Goal: Task Accomplishment & Management: Book appointment/travel/reservation

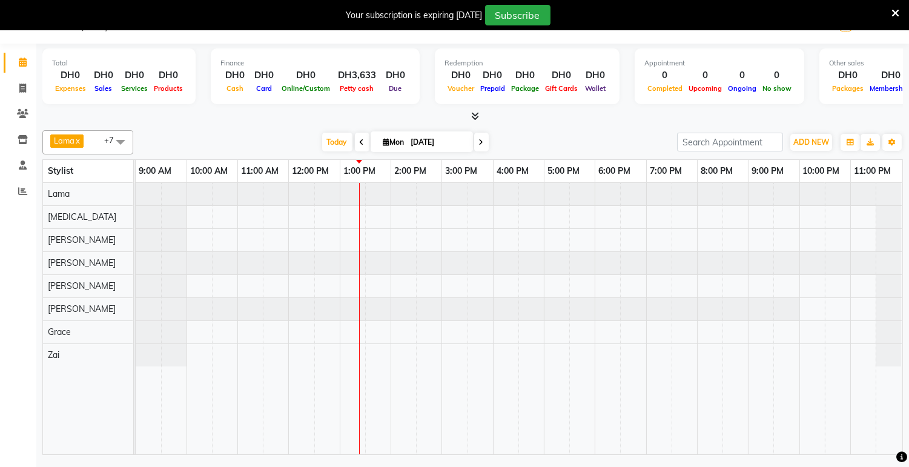
click at [501, 189] on div at bounding box center [518, 194] width 765 height 22
click at [807, 139] on span "ADD NEW" at bounding box center [811, 141] width 36 height 9
click at [803, 170] on button "Add Appointment" at bounding box center [784, 165] width 96 height 16
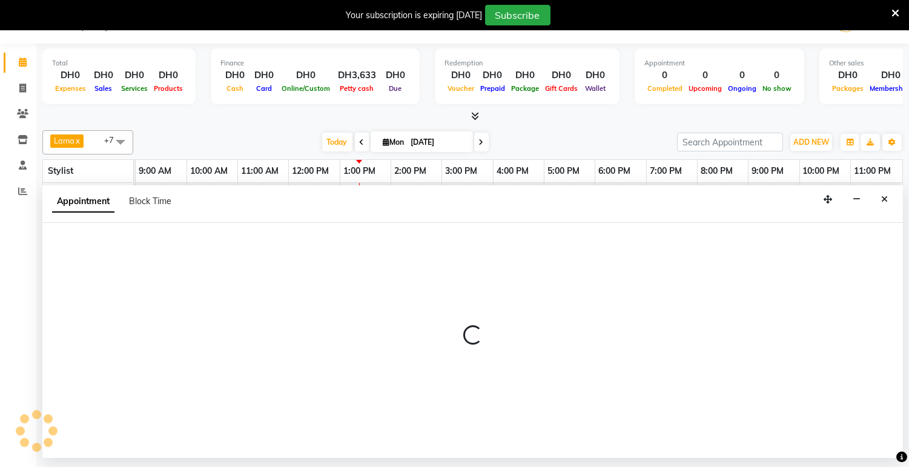
select select "tentative"
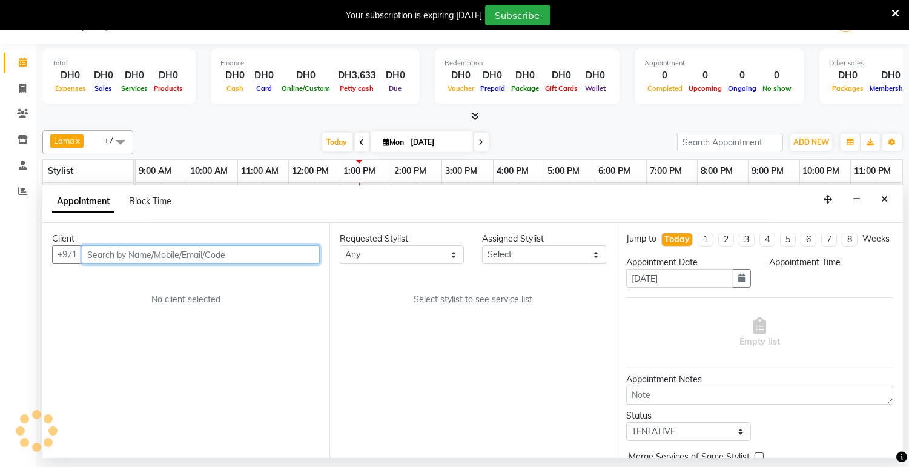
select select "600"
click at [120, 252] on input "text" at bounding box center [201, 254] width 238 height 19
click at [124, 253] on input "text" at bounding box center [201, 254] width 238 height 19
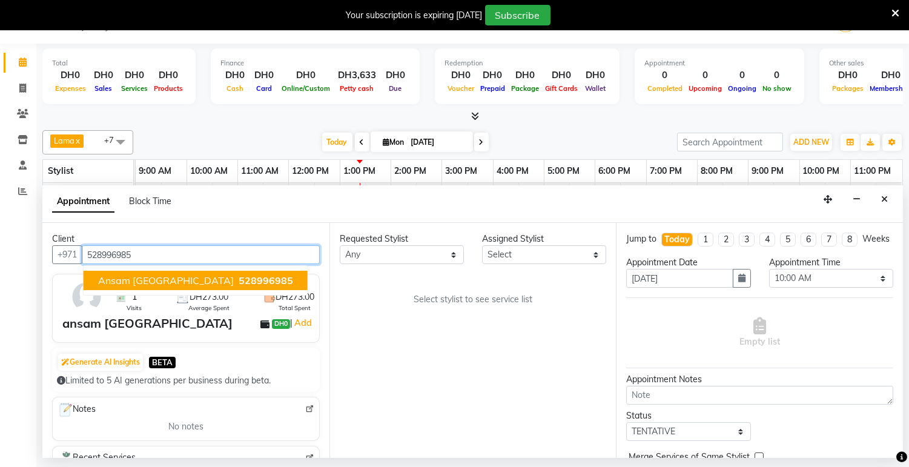
click at [109, 282] on span "ansam [GEOGRAPHIC_DATA]" at bounding box center [166, 280] width 136 height 12
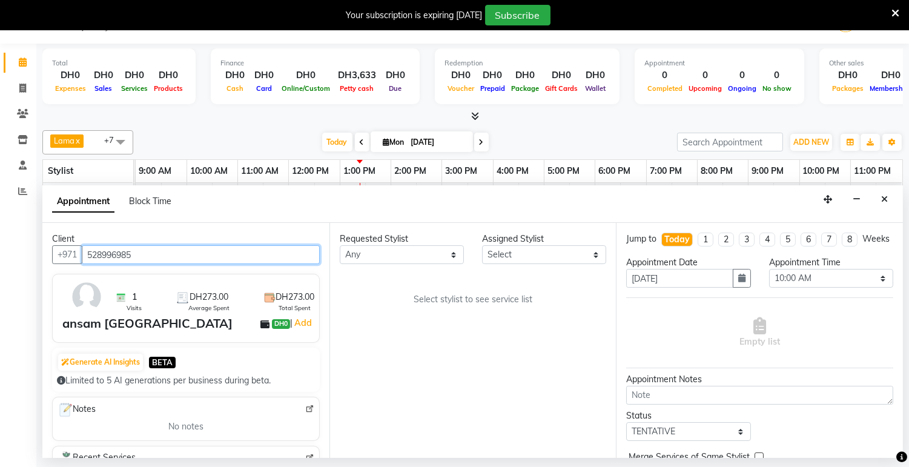
type input "528996985"
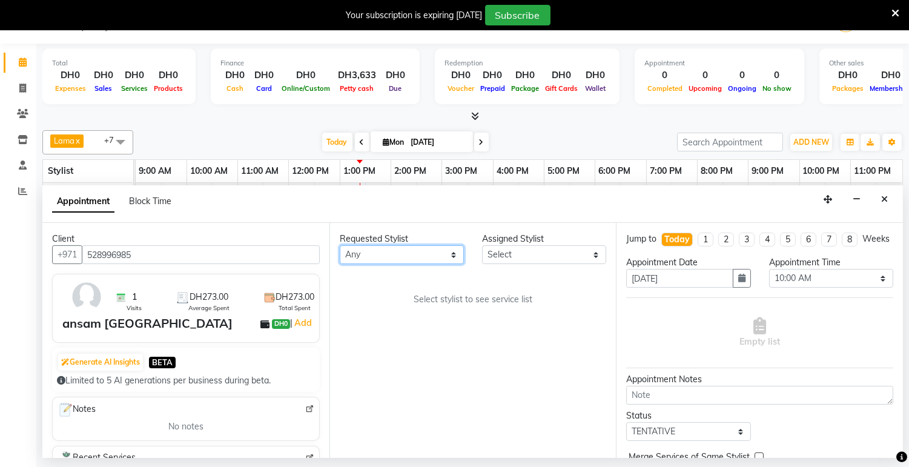
click at [371, 262] on select "Any [PERSON_NAME] [PERSON_NAME] [PERSON_NAME] [PERSON_NAME] [PERSON_NAME] [MEDI…" at bounding box center [402, 254] width 124 height 19
select select "49318"
click at [340, 245] on select "Any [PERSON_NAME] [PERSON_NAME] [PERSON_NAME] [PERSON_NAME] [PERSON_NAME] [MEDI…" at bounding box center [402, 254] width 124 height 19
select select "49318"
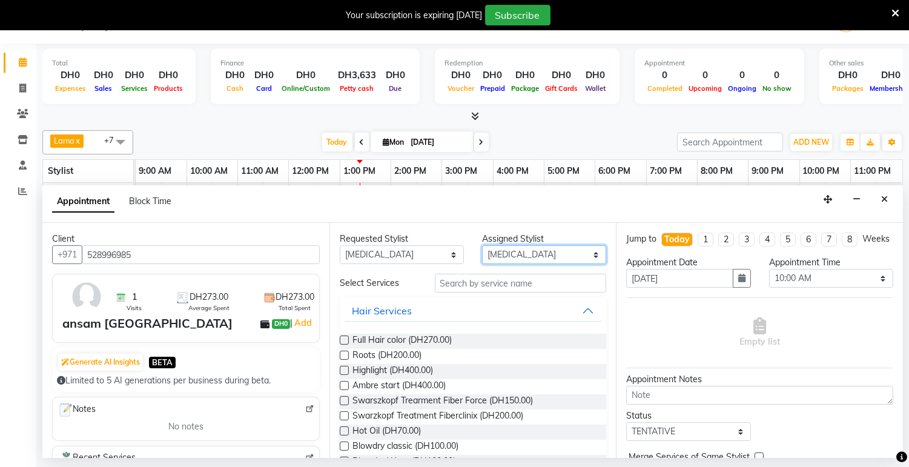
click at [529, 256] on select "Select [PERSON_NAME] [PERSON_NAME] [PERSON_NAME] [PERSON_NAME] [PERSON_NAME] [M…" at bounding box center [544, 254] width 124 height 19
click at [482, 245] on select "Select [PERSON_NAME] [PERSON_NAME] [PERSON_NAME] [PERSON_NAME] [PERSON_NAME] [M…" at bounding box center [544, 254] width 124 height 19
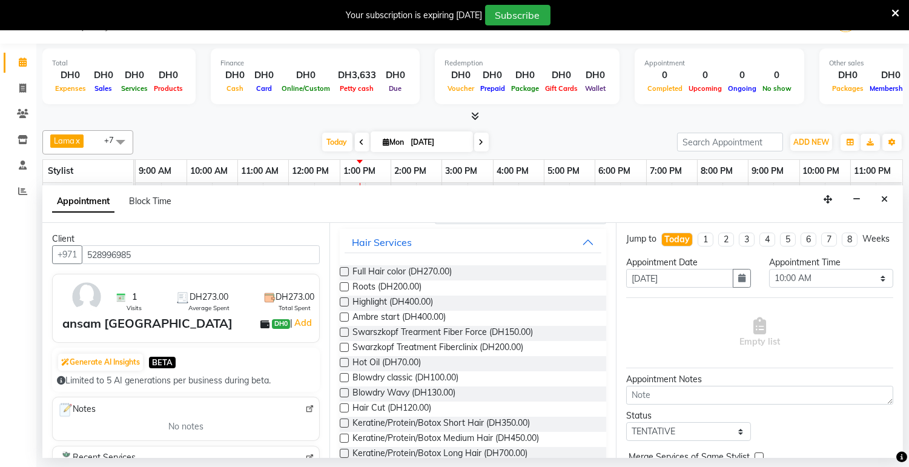
scroll to position [74, 0]
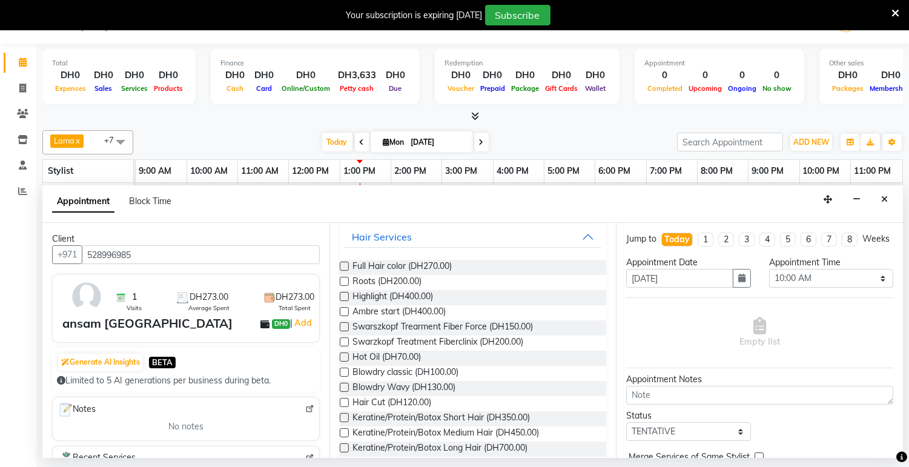
click at [341, 386] on label at bounding box center [344, 387] width 9 height 9
click at [341, 386] on input "checkbox" at bounding box center [344, 389] width 8 height 8
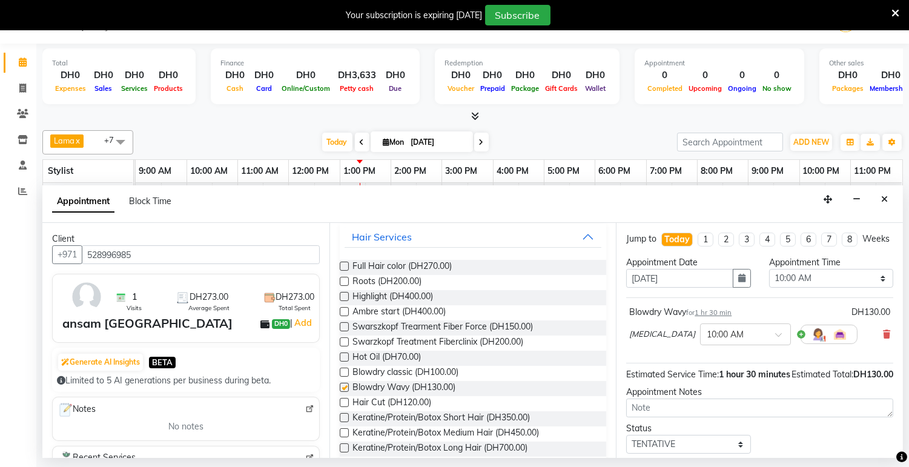
checkbox input "false"
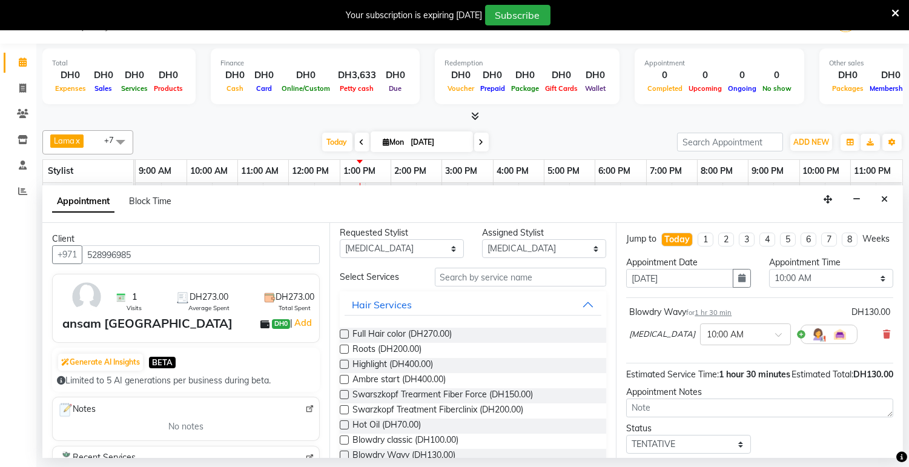
scroll to position [0, 0]
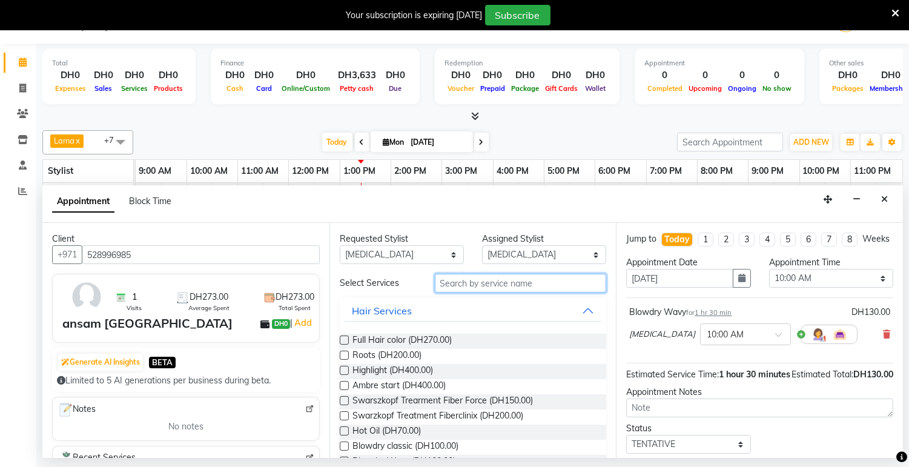
click at [521, 285] on input "text" at bounding box center [521, 283] width 172 height 19
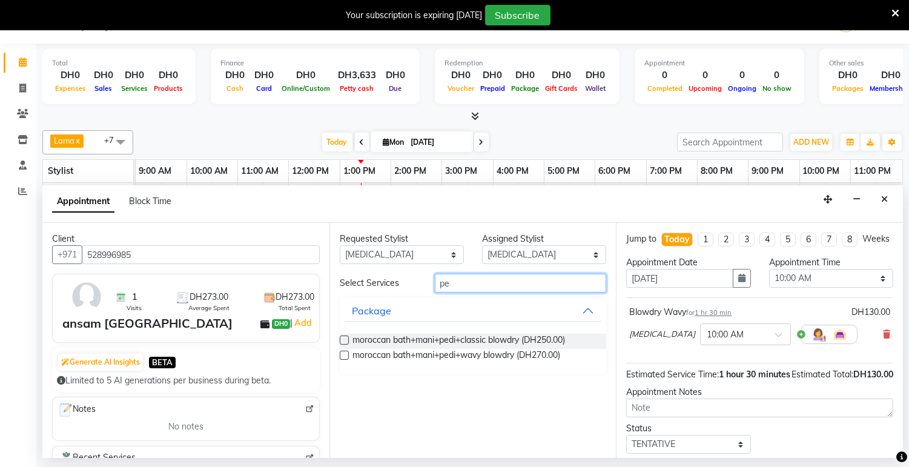
type input "p"
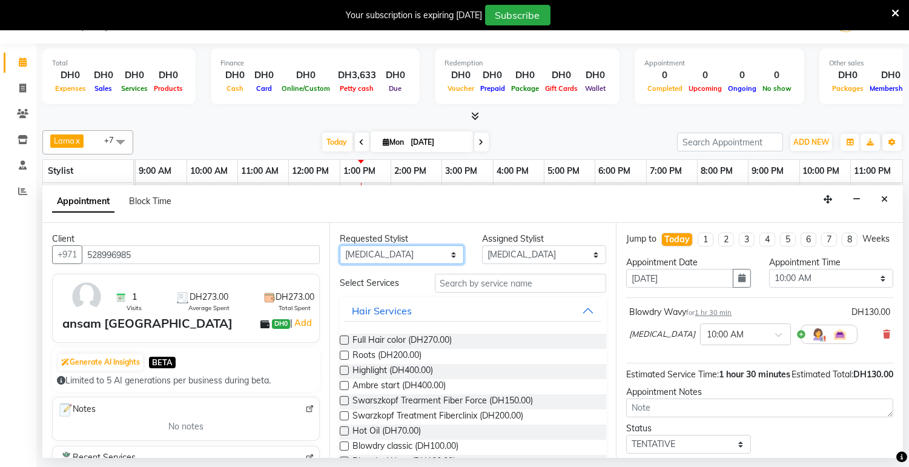
click at [417, 253] on select "Any [PERSON_NAME] [PERSON_NAME] [PERSON_NAME] [PERSON_NAME] [PERSON_NAME] [MEDI…" at bounding box center [402, 254] width 124 height 19
select select "31342"
click at [340, 245] on select "Any [PERSON_NAME] [PERSON_NAME] [PERSON_NAME] [PERSON_NAME] [PERSON_NAME] [MEDI…" at bounding box center [402, 254] width 124 height 19
select select "31342"
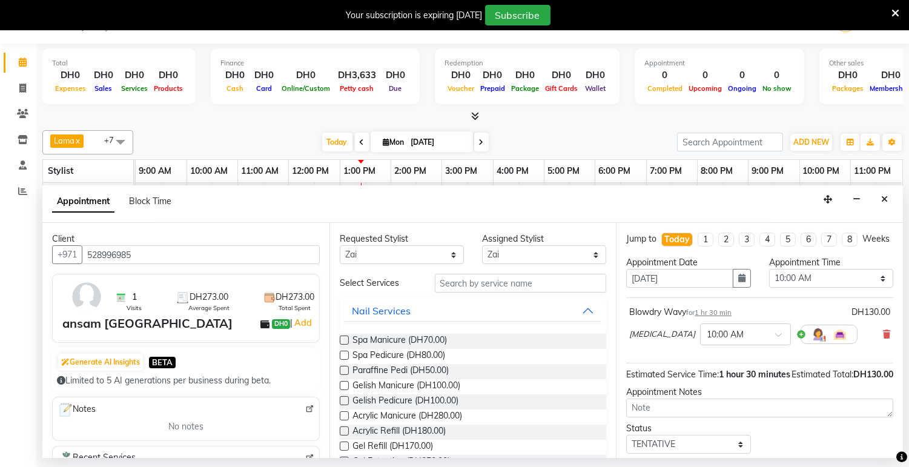
click at [345, 355] on label at bounding box center [344, 355] width 9 height 9
click at [345, 355] on input "checkbox" at bounding box center [344, 356] width 8 height 8
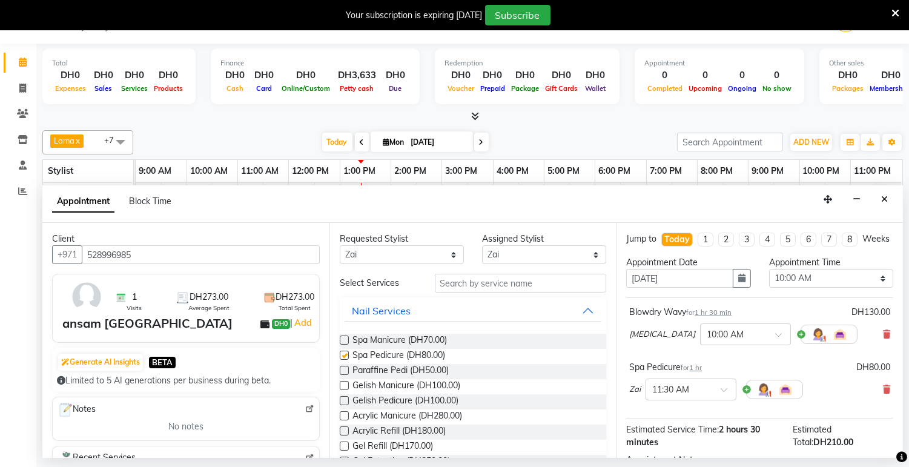
checkbox input "false"
click at [775, 345] on span at bounding box center [782, 338] width 15 height 13
type input "4"
click at [701, 415] on div "04:00 PM" at bounding box center [746, 406] width 90 height 22
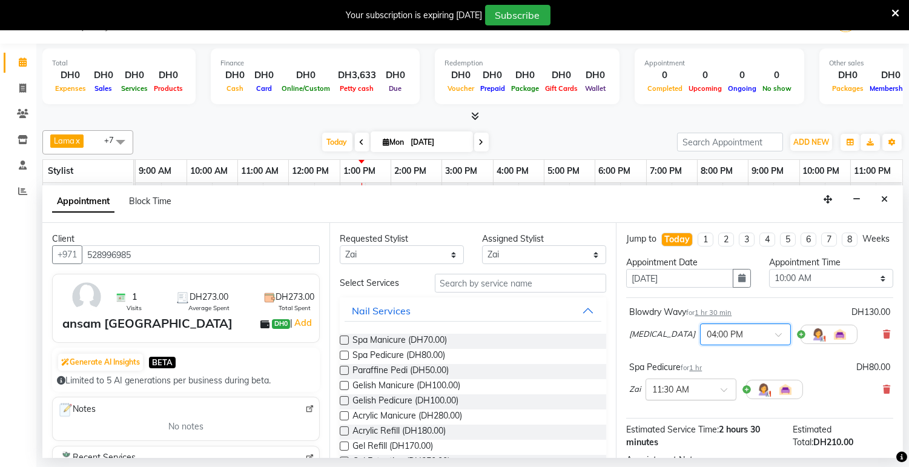
click at [721, 400] on span at bounding box center [728, 393] width 15 height 13
click at [703, 395] on input "text" at bounding box center [678, 388] width 53 height 13
click at [686, 437] on div "04:00 PM" at bounding box center [691, 427] width 90 height 22
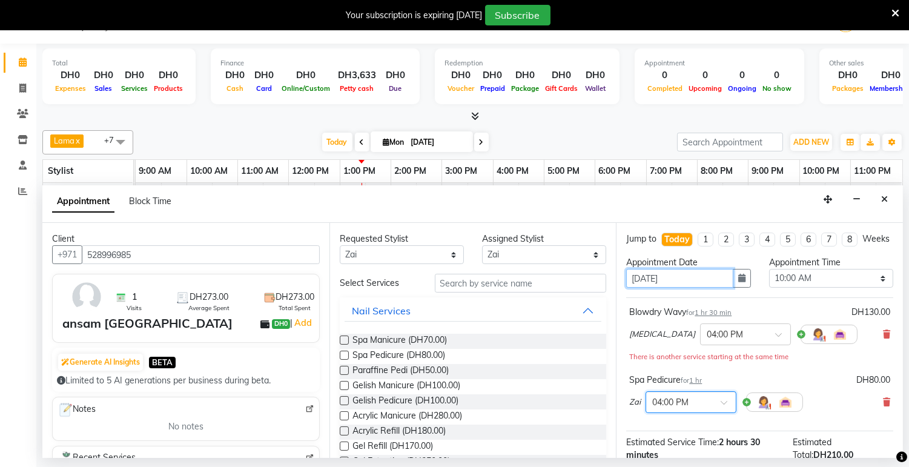
click at [697, 283] on input "[DATE]" at bounding box center [679, 278] width 107 height 19
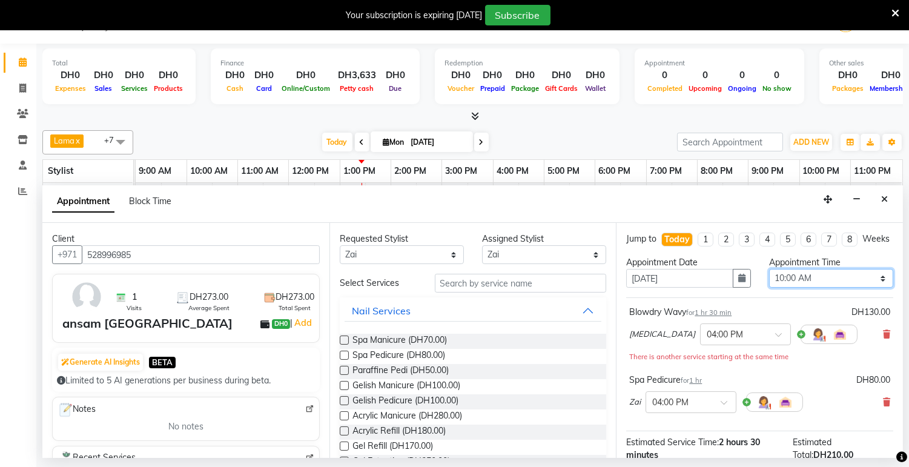
click at [854, 288] on select "Select 10:00 AM 10:05 AM 10:10 AM 10:15 AM 10:20 AM 10:25 AM 10:30 AM 10:35 AM …" at bounding box center [831, 278] width 124 height 19
select select "960"
click at [769, 280] on select "Select 10:00 AM 10:05 AM 10:10 AM 10:15 AM 10:20 AM 10:25 AM 10:30 AM 10:35 AM …" at bounding box center [831, 278] width 124 height 19
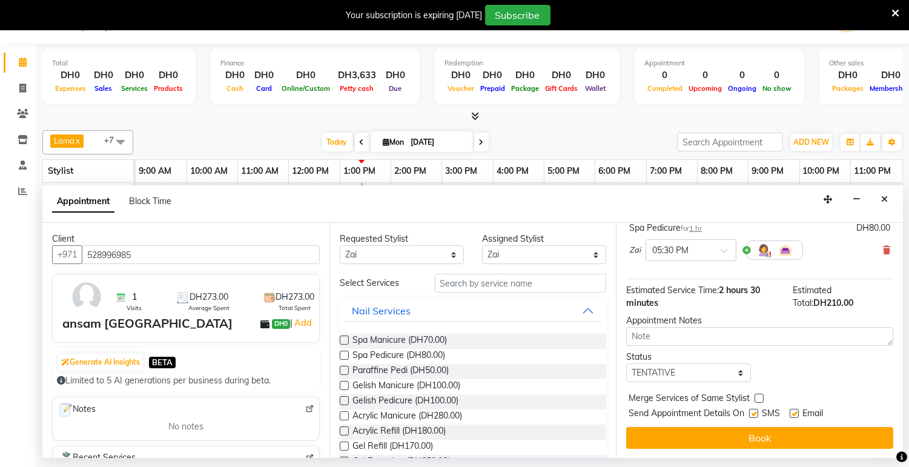
scroll to position [147, 0]
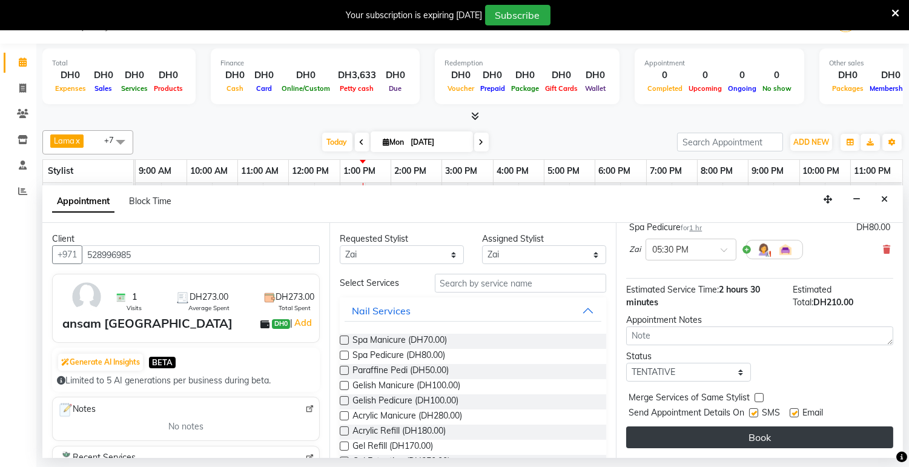
click at [764, 445] on button "Book" at bounding box center [759, 437] width 267 height 22
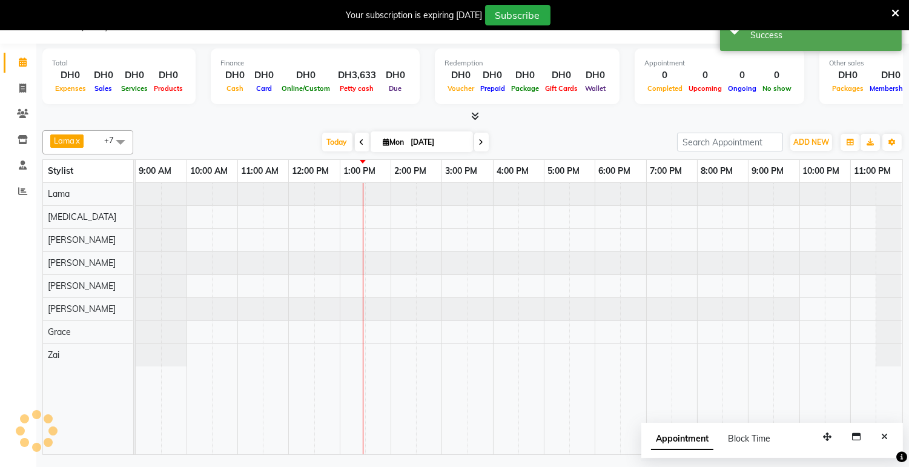
scroll to position [0, 0]
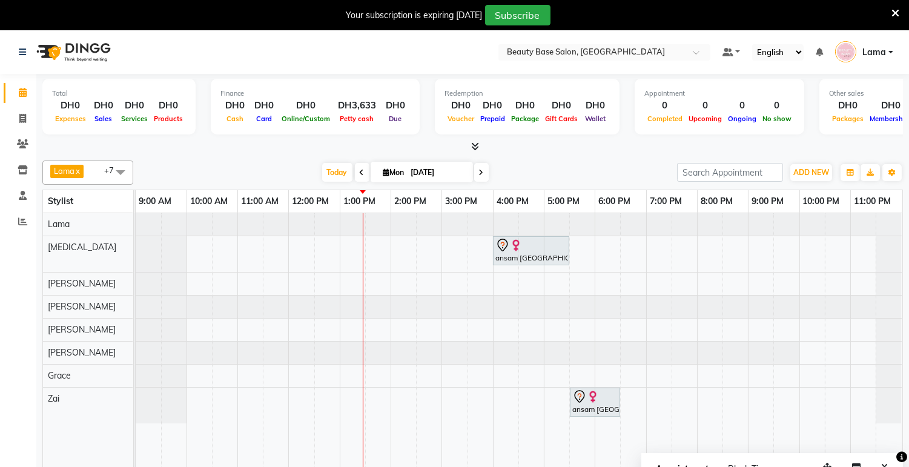
click at [590, 403] on img at bounding box center [593, 397] width 12 height 12
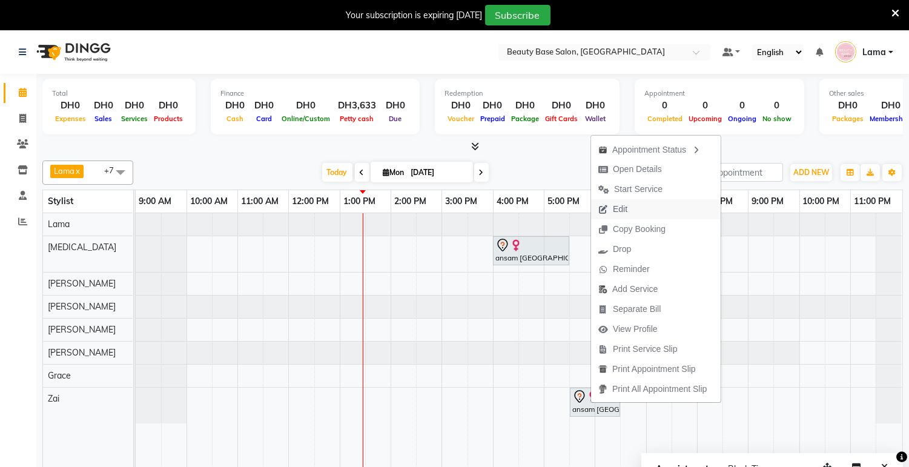
click at [656, 212] on button "Edit" at bounding box center [656, 209] width 130 height 20
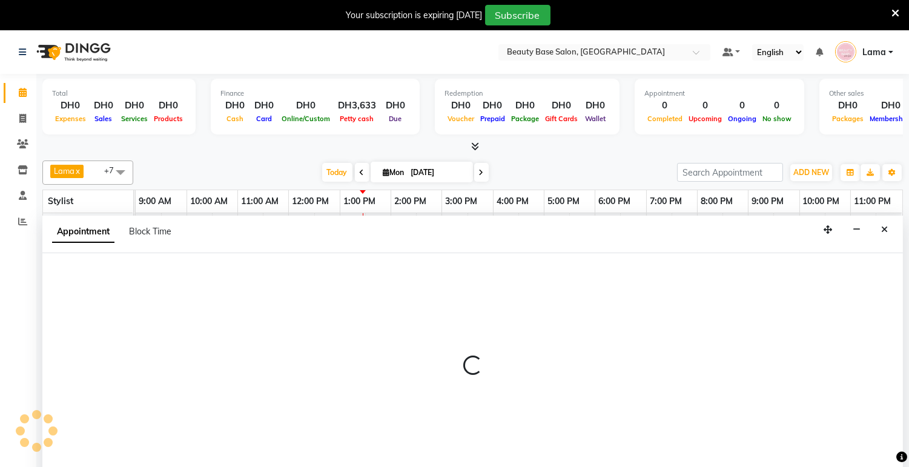
select select "tentative"
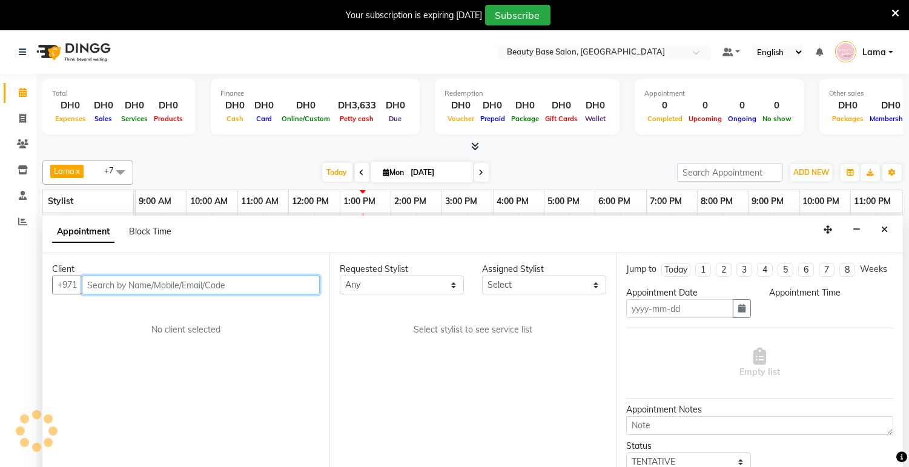
scroll to position [30, 0]
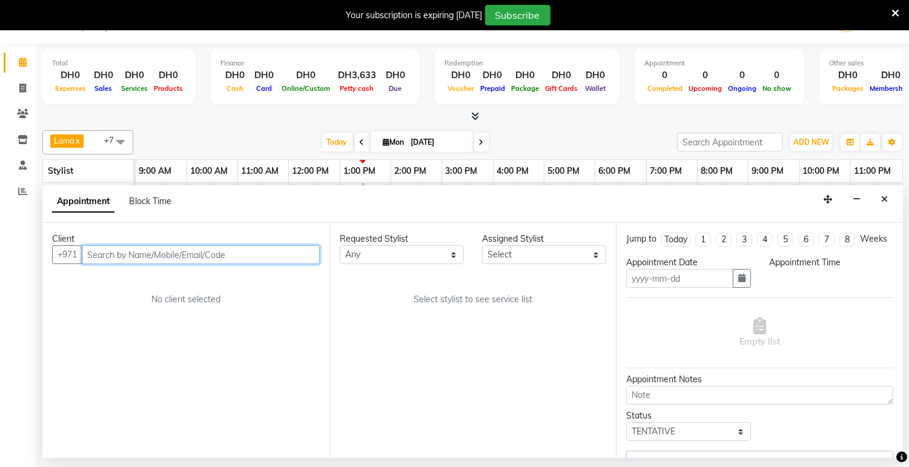
type input "[DATE]"
select select "960"
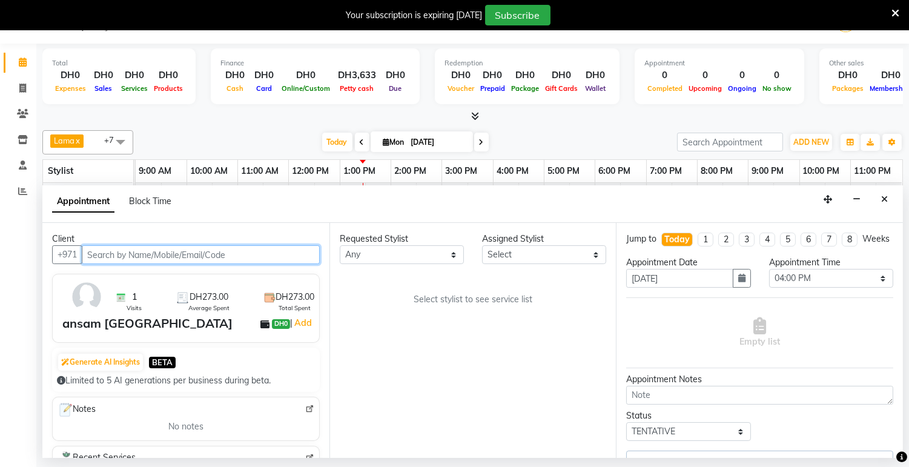
select select "31342"
select select "1223"
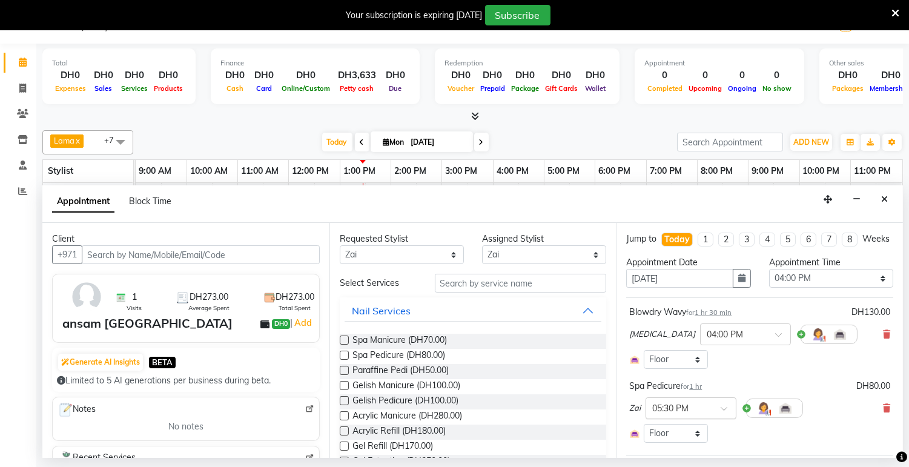
click at [699, 414] on input "text" at bounding box center [678, 407] width 53 height 13
click at [664, 414] on input "text" at bounding box center [678, 407] width 53 height 13
click at [675, 437] on div "04:00 PM" at bounding box center [691, 426] width 90 height 22
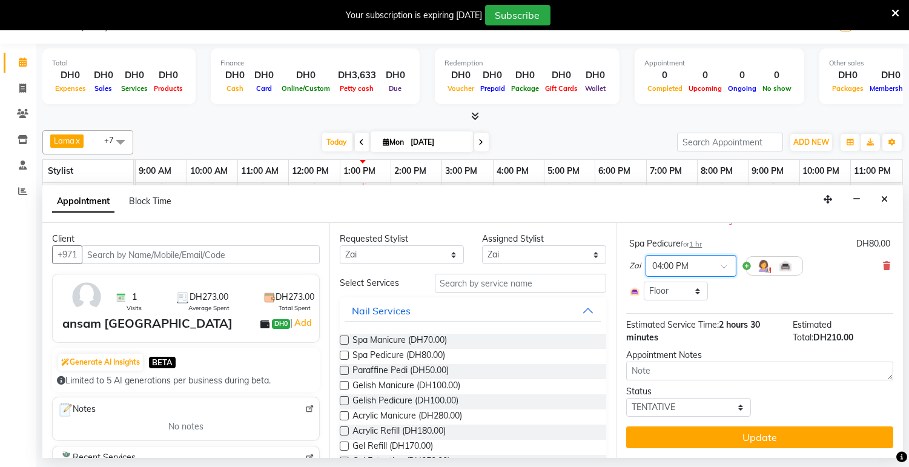
scroll to position [164, 0]
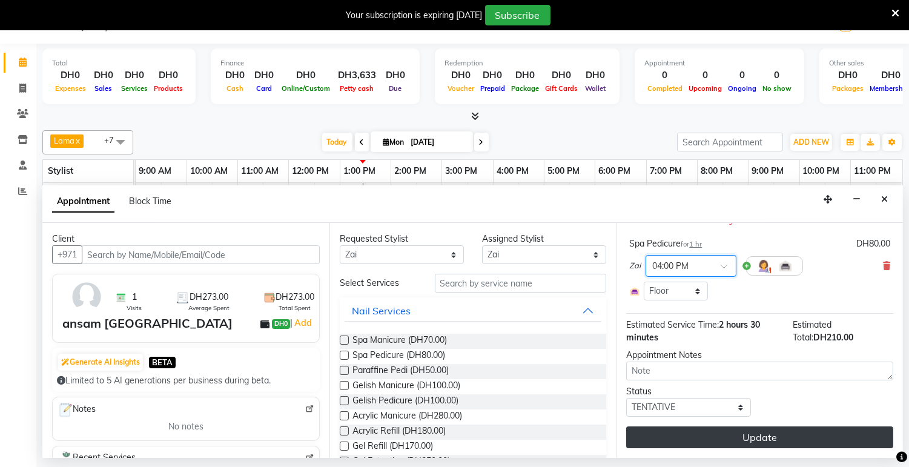
click at [792, 435] on button "Update" at bounding box center [759, 437] width 267 height 22
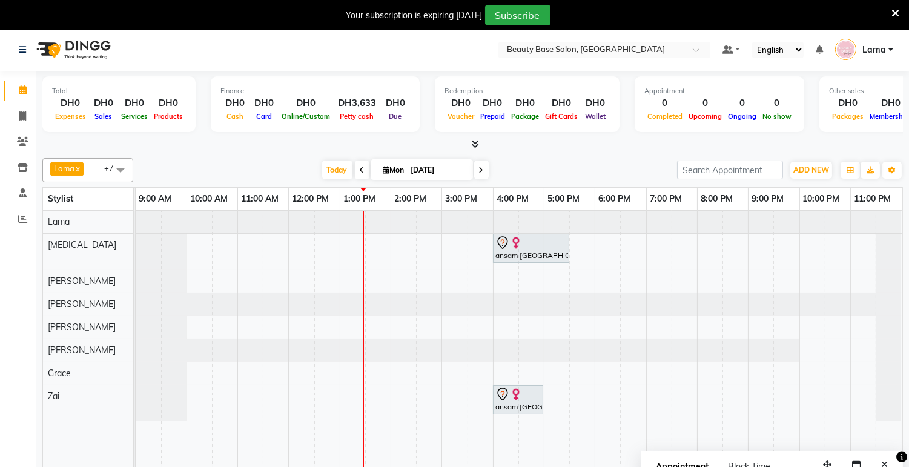
scroll to position [30, 0]
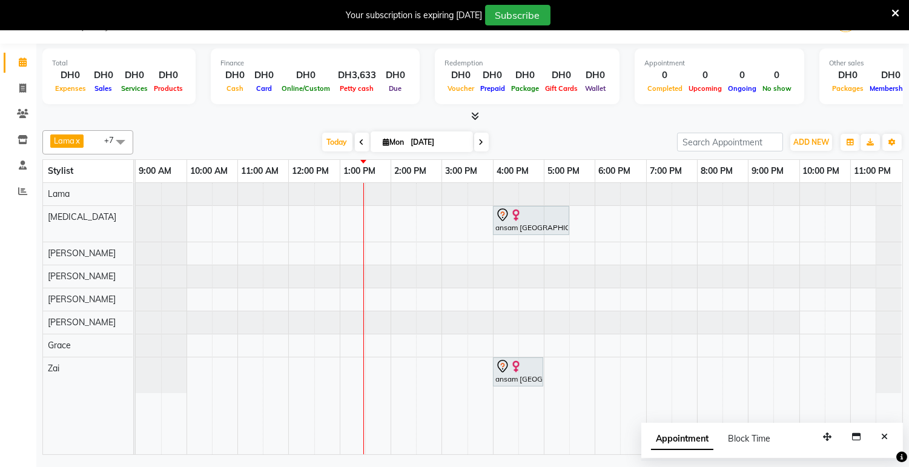
click at [474, 119] on icon at bounding box center [475, 115] width 8 height 9
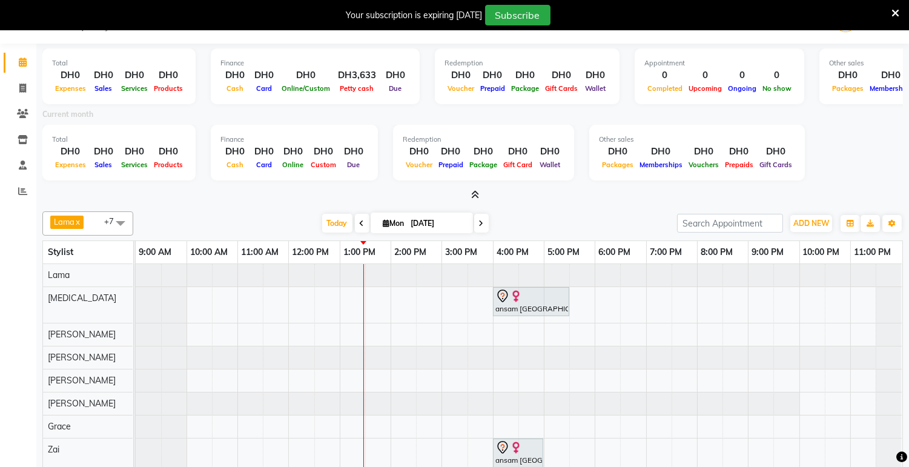
click at [472, 190] on icon at bounding box center [475, 194] width 8 height 9
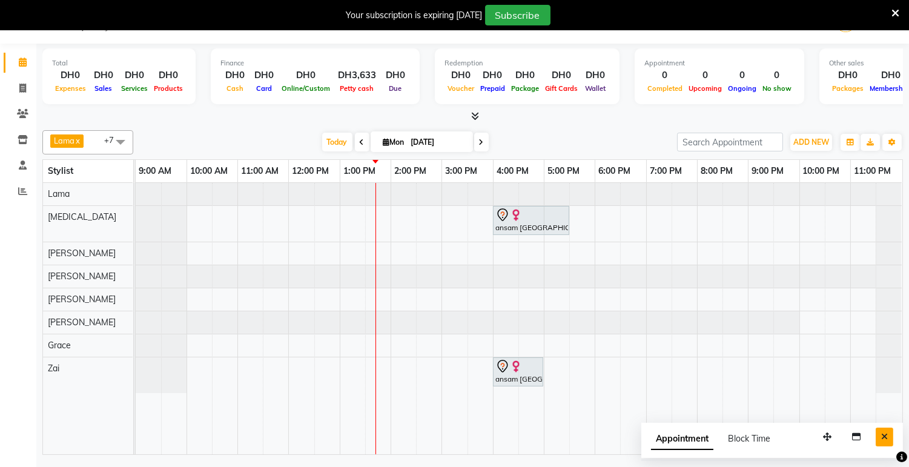
click at [880, 442] on button "Close" at bounding box center [885, 437] width 18 height 19
